Goal: Task Accomplishment & Management: Manage account settings

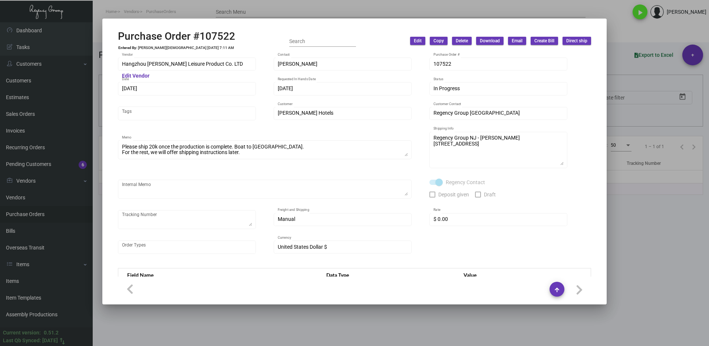
scroll to position [324, 0]
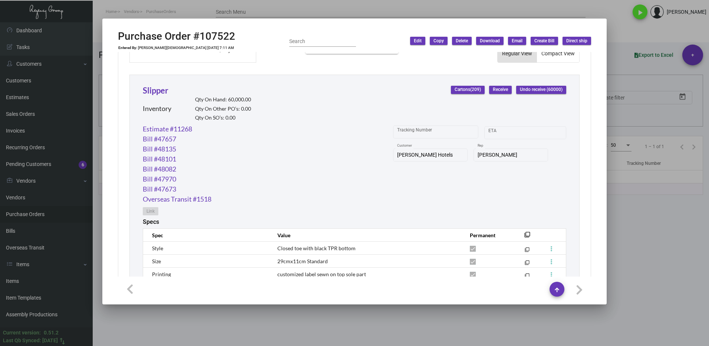
click at [640, 232] on div at bounding box center [354, 173] width 709 height 346
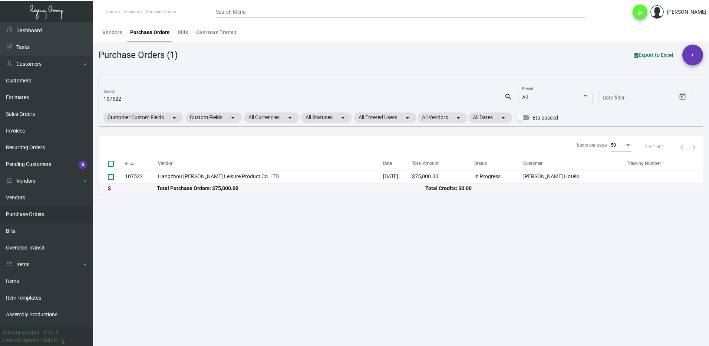
drag, startPoint x: 17, startPoint y: 280, endPoint x: 151, endPoint y: 216, distance: 148.9
click at [17, 279] on link "Items" at bounding box center [46, 281] width 93 height 17
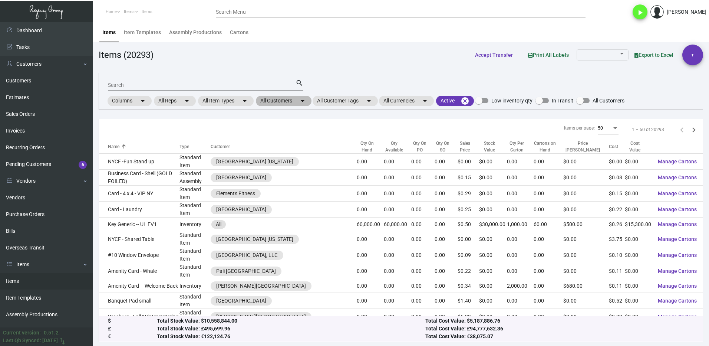
click at [273, 101] on mat-chip "All Customers arrow_drop_down" at bounding box center [284, 101] width 56 height 10
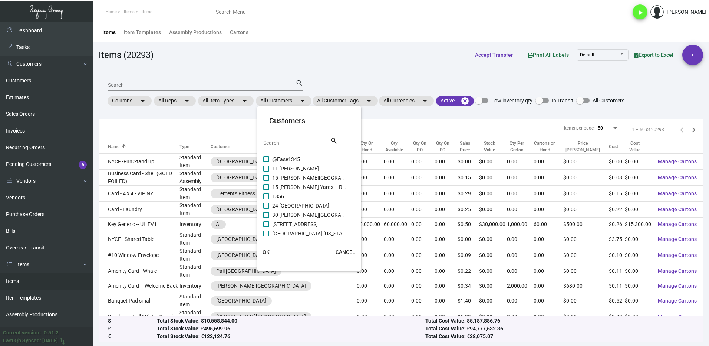
click at [276, 141] on input "Search" at bounding box center [296, 143] width 67 height 6
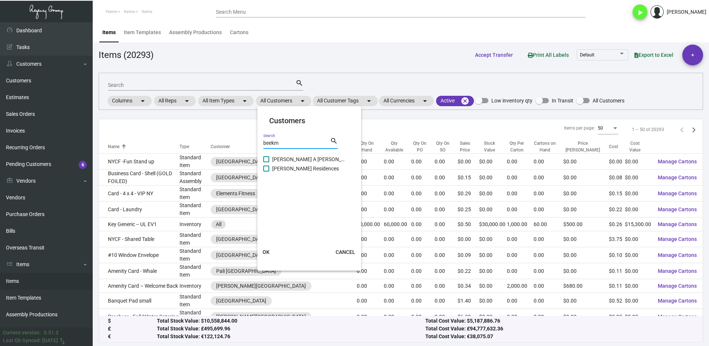
type input "beekm"
click at [270, 161] on label "[PERSON_NAME] A [PERSON_NAME][GEOGRAPHIC_DATA]" at bounding box center [304, 159] width 83 height 9
click at [266, 162] on input "[PERSON_NAME] A [PERSON_NAME][GEOGRAPHIC_DATA]" at bounding box center [266, 162] width 0 height 0
checkbox input "true"
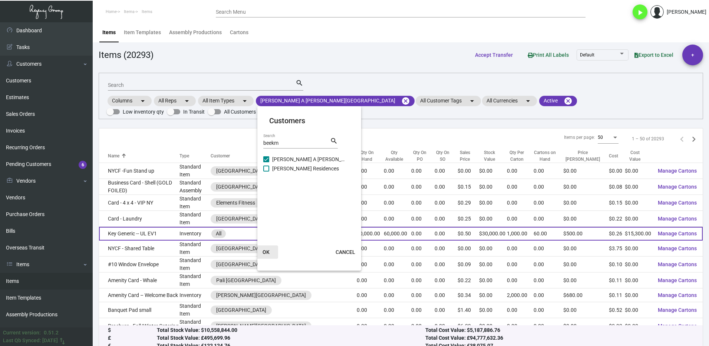
drag, startPoint x: 268, startPoint y: 248, endPoint x: 200, endPoint y: 218, distance: 74.5
click at [268, 248] on button "OK" at bounding box center [266, 251] width 24 height 13
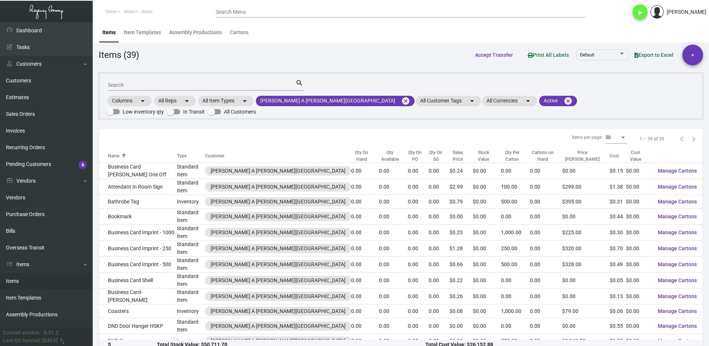
click at [130, 84] on input "Search" at bounding box center [202, 85] width 188 height 6
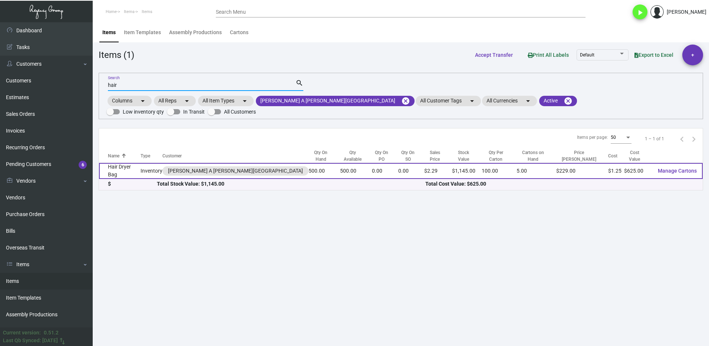
type input "hair"
click at [141, 163] on td "Hair Dryer Bag" at bounding box center [120, 171] width 42 height 16
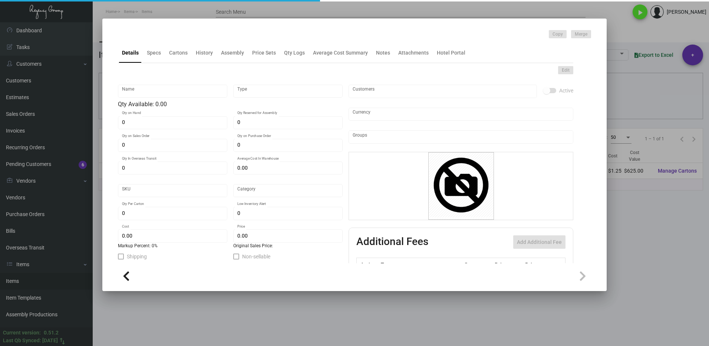
type input "Hair Dryer Bag"
type input "Inventory"
type input "500"
type input "$ 1.25"
type input "699"
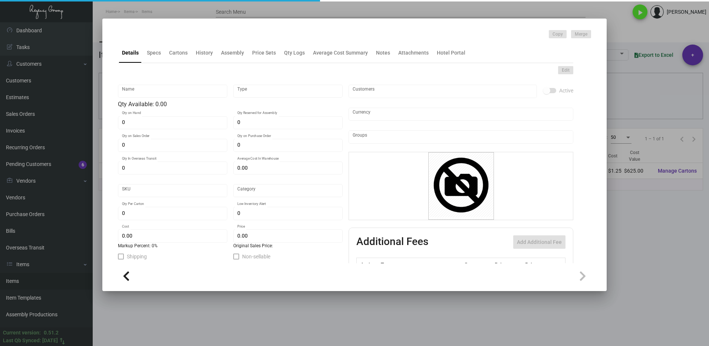
type input "Standard"
type input "100"
type input "250"
type input "$ 1.25"
type input "$ 2.29"
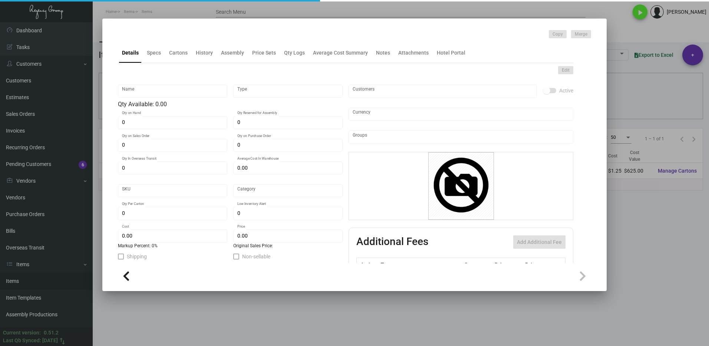
type textarea "[PERSON_NAME] Hair Dryer Bag: Size 11" x 14" made of 12 Oz. Natural Canvas Mate…"
checkbox input "true"
type input "United States Dollar $"
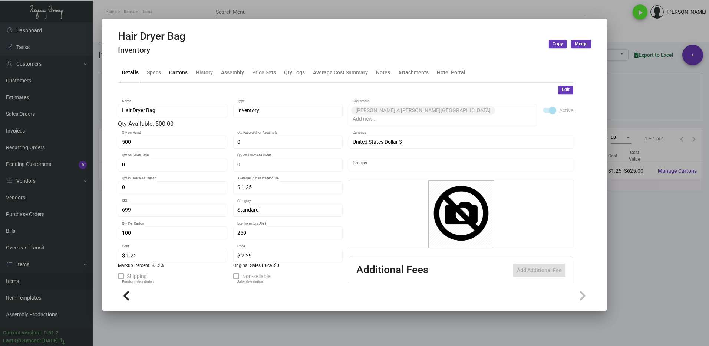
click at [179, 69] on div "Cartons" at bounding box center [178, 72] width 19 height 8
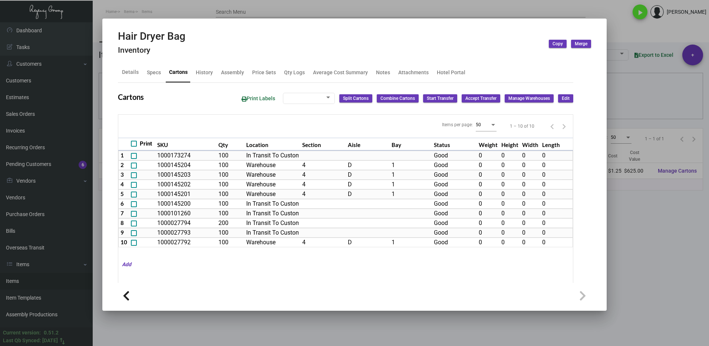
type input "500"
type input "0"
type input "100"
type input "200"
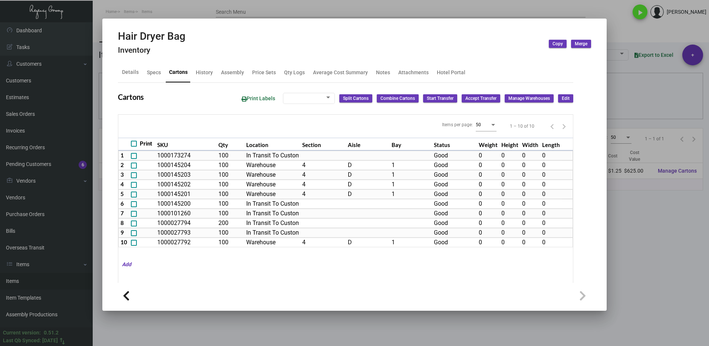
type input "-100"
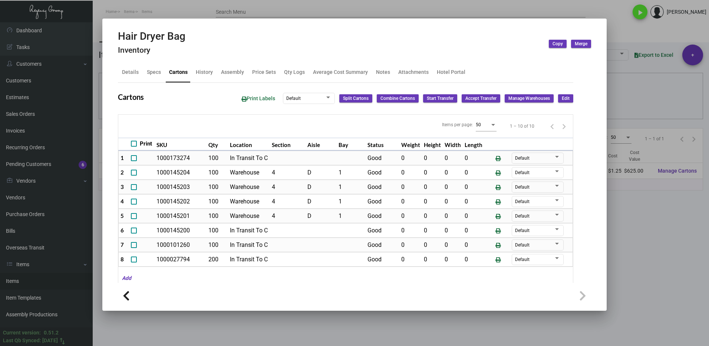
click at [651, 257] on div at bounding box center [354, 173] width 709 height 346
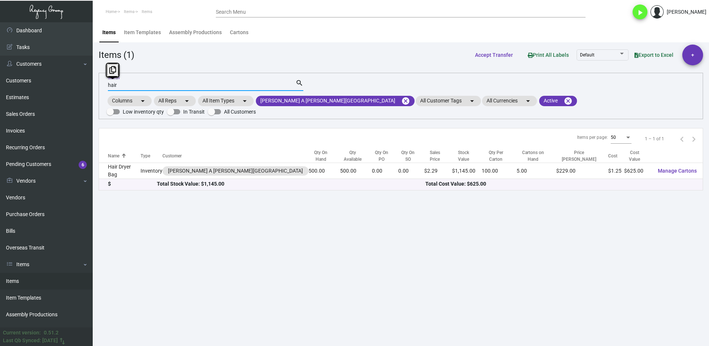
drag, startPoint x: 125, startPoint y: 83, endPoint x: 95, endPoint y: 89, distance: 30.9
click at [95, 89] on main "Items Item Templates Assembly Productions Cartons Items (1) Accept Transfer Pri…" at bounding box center [401, 183] width 616 height 323
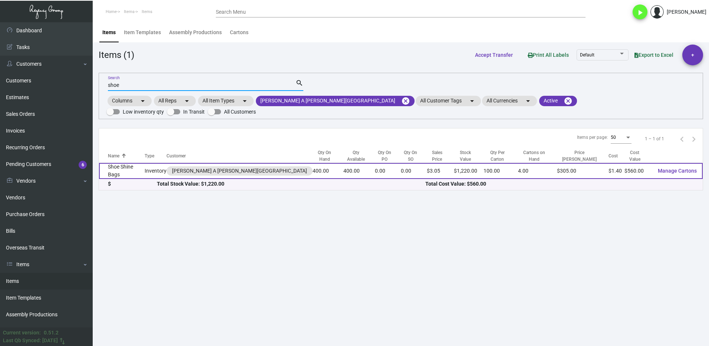
type input "shoe"
click at [134, 163] on td "Shoe Shine Bags" at bounding box center [122, 171] width 46 height 16
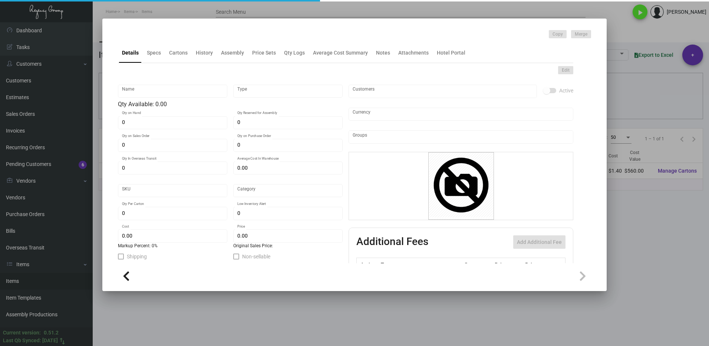
type input "Shoe Shine Bags"
type input "Inventory"
type input "400"
type input "$ 1.40"
type input "707"
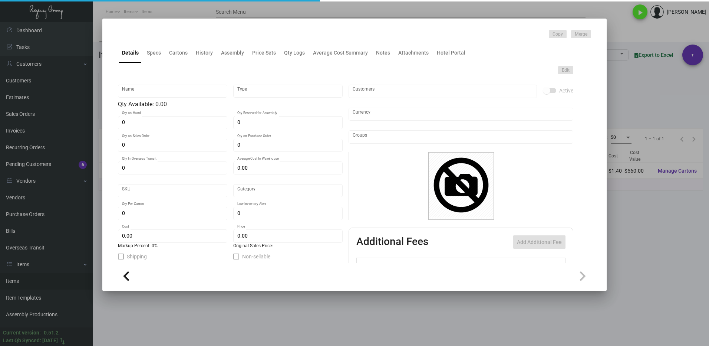
type input "Standard"
type input "100"
type input "$ 1.40"
type input "$ 3.05"
type textarea "[PERSON_NAME] Shoe Shine Bags: Size 13.5" X 15" made of 12oz. Natural Canvas Ma…"
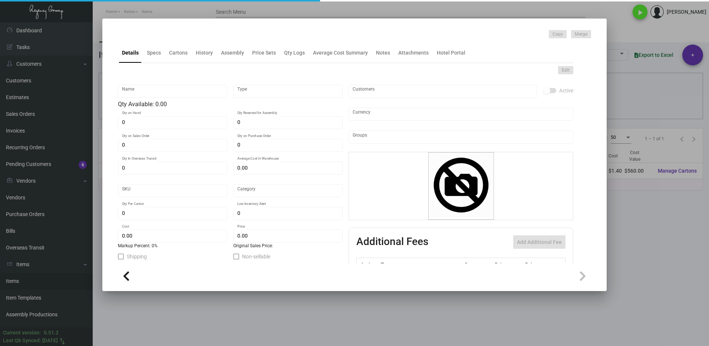
type textarea "[PERSON_NAME] Shoe Shine Bags: Size 13.5" X 15" made of 12oz. Natural Canvas Ma…"
checkbox input "true"
type input "United States Dollar $"
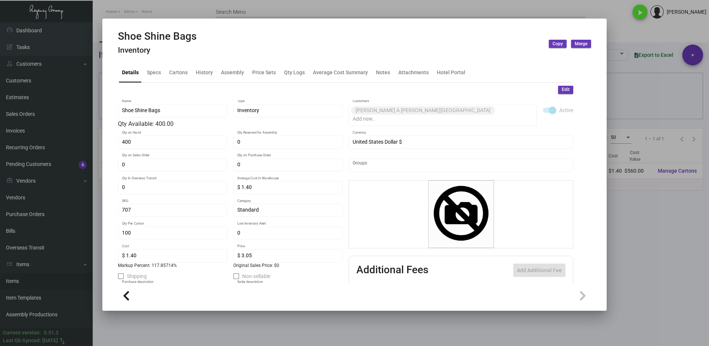
click at [183, 63] on div "Details Specs Cartons History Assembly Price Sets Qty Logs Average Cost Summary…" at bounding box center [345, 72] width 455 height 20
click at [181, 69] on div "Cartons" at bounding box center [178, 72] width 19 height 8
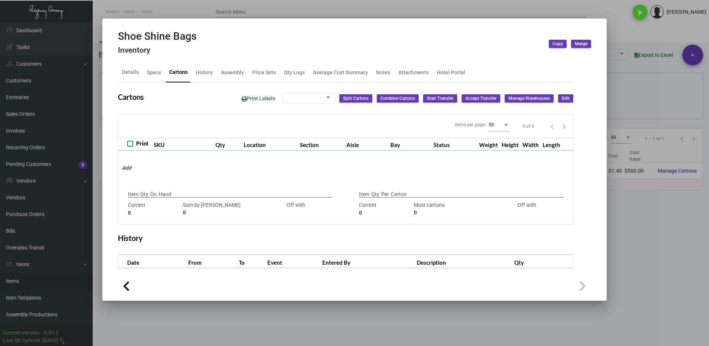
type input "400"
type input "0"
type input "100"
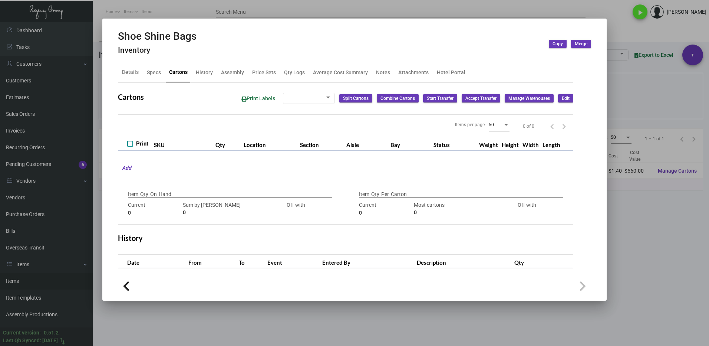
type input "0"
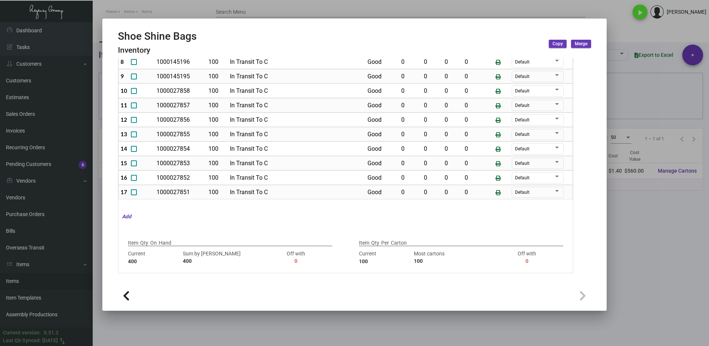
scroll to position [59, 0]
drag, startPoint x: 659, startPoint y: 261, endPoint x: 653, endPoint y: 258, distance: 6.5
click at [657, 260] on div at bounding box center [354, 173] width 709 height 346
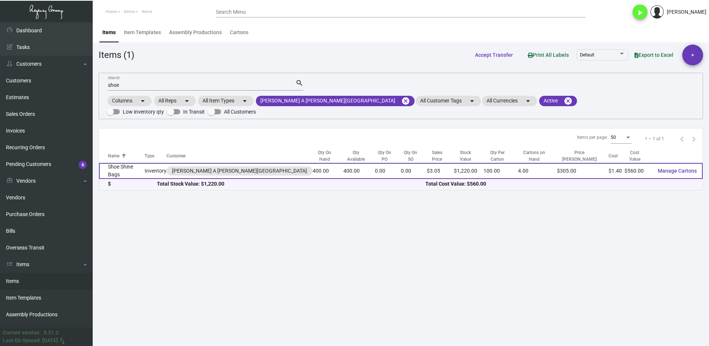
click at [129, 163] on td "Shoe Shine Bags" at bounding box center [122, 171] width 46 height 16
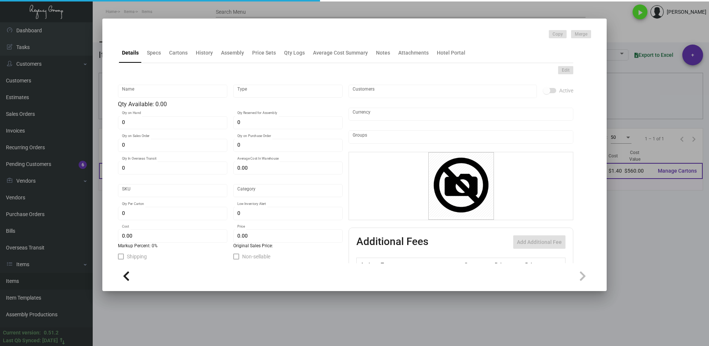
type input "Shoe Shine Bags"
type input "Inventory"
type input "400"
type input "$ 1.40"
type input "707"
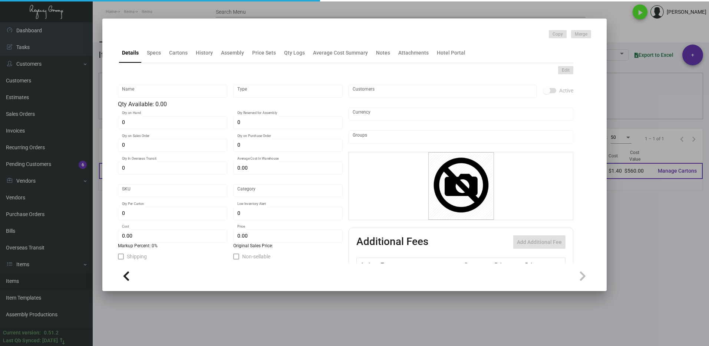
type input "Standard"
type input "100"
type input "$ 1.40"
type input "$ 3.05"
type textarea "[PERSON_NAME] Shoe Shine Bags: Size 13.5" X 15" made of 12oz. Natural Canvas Ma…"
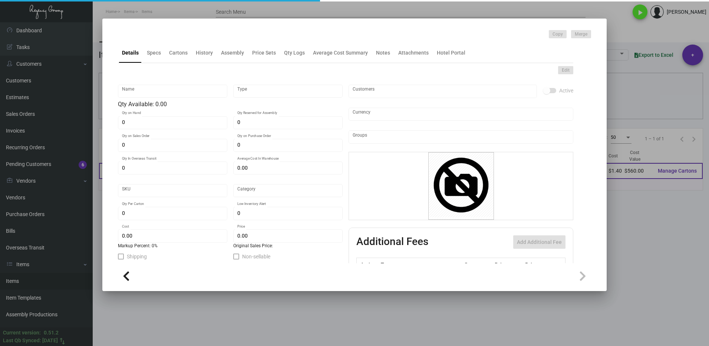
type textarea "[PERSON_NAME] Shoe Shine Bags: Size 13.5" X 15" made of 12oz. Natural Canvas Ma…"
checkbox input "true"
type input "United States Dollar $"
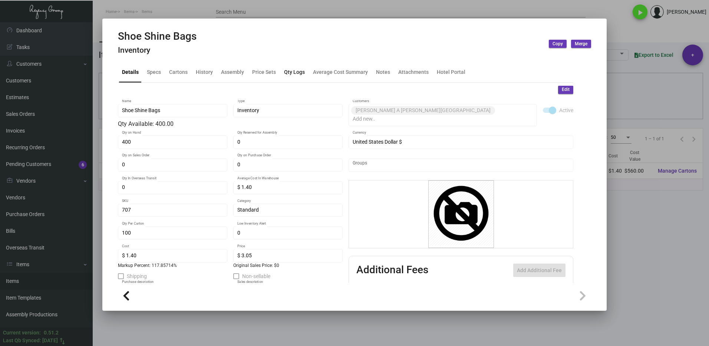
click at [291, 76] on div "Qty Logs" at bounding box center [294, 72] width 21 height 8
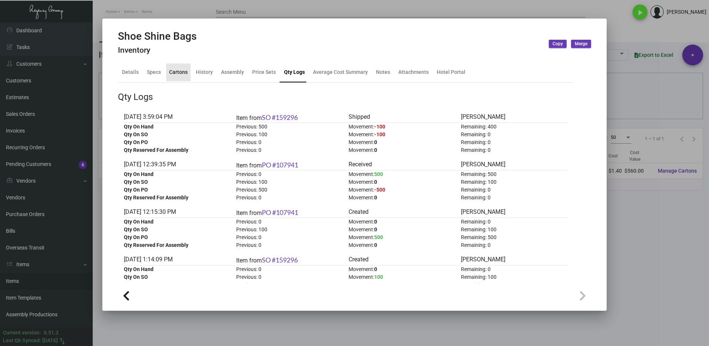
click at [174, 72] on div "Cartons" at bounding box center [178, 72] width 19 height 8
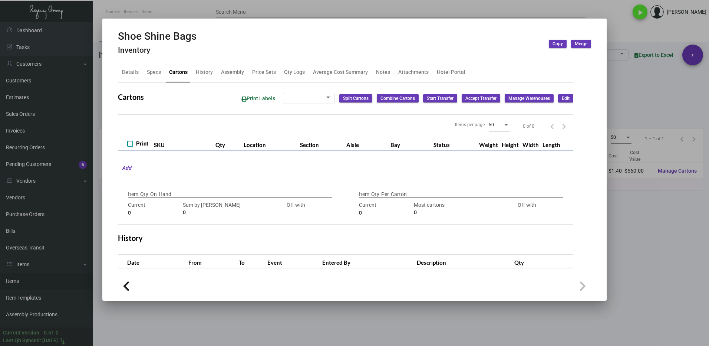
type input "400"
type input "0"
type input "100"
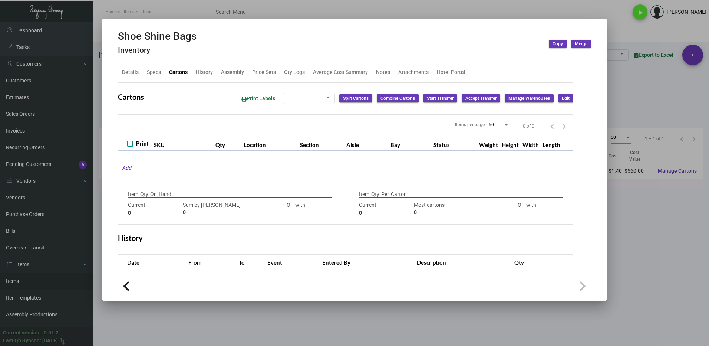
type input "0"
